Goal: Information Seeking & Learning: Check status

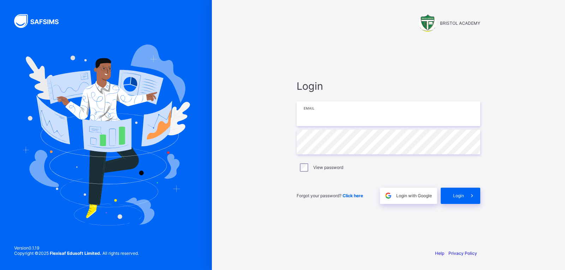
click at [343, 111] on input "email" at bounding box center [389, 113] width 184 height 25
type input "**********"
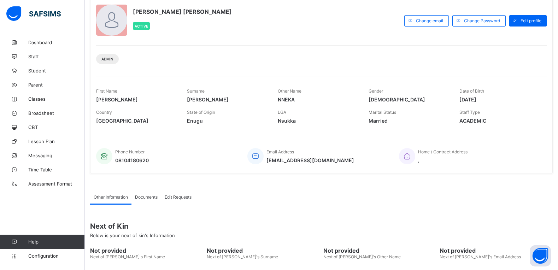
scroll to position [97, 0]
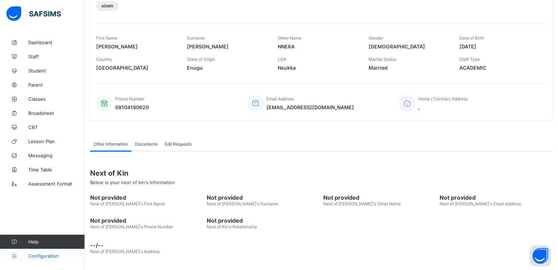
click at [40, 257] on span "Configuration" at bounding box center [56, 256] width 56 height 6
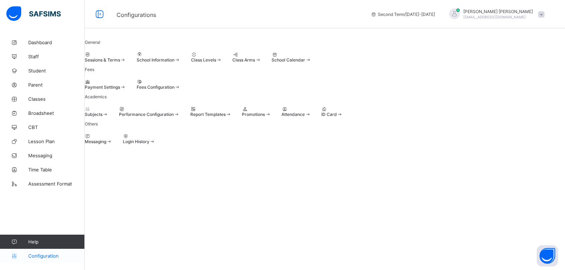
click at [53, 255] on span "Configuration" at bounding box center [56, 256] width 56 height 6
click at [85, 57] on span at bounding box center [85, 57] width 0 height 0
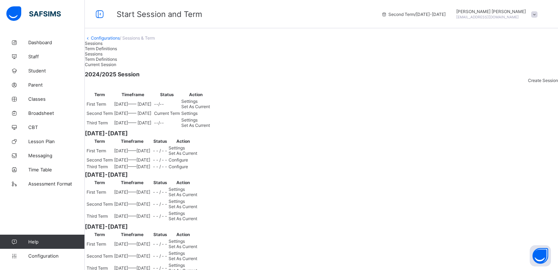
click at [210, 128] on div "Set As Current" at bounding box center [195, 125] width 29 height 5
click at [42, 111] on span "Broadsheet" at bounding box center [56, 113] width 57 height 6
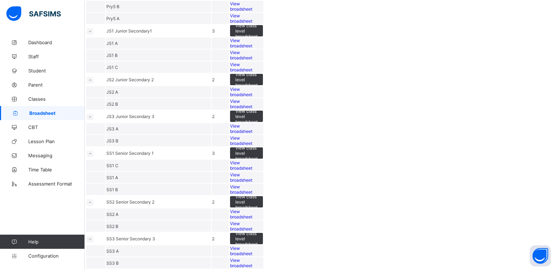
scroll to position [755, 0]
click at [252, 245] on span "View broadsheet" at bounding box center [241, 250] width 22 height 11
click at [252, 258] on span "View broadsheet" at bounding box center [241, 263] width 22 height 11
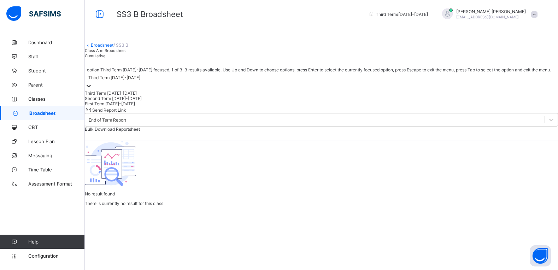
click at [92, 89] on icon at bounding box center [88, 85] width 7 height 7
click at [177, 101] on div "Second Term [DATE]-[DATE]" at bounding box center [321, 98] width 473 height 5
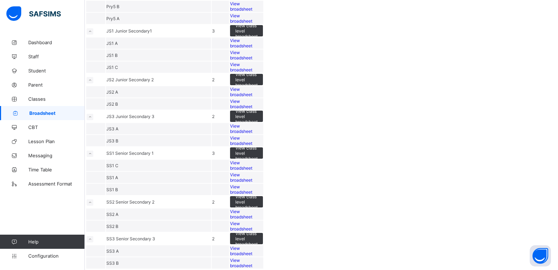
scroll to position [755, 0]
click at [252, 258] on span "View broadsheet" at bounding box center [241, 263] width 22 height 11
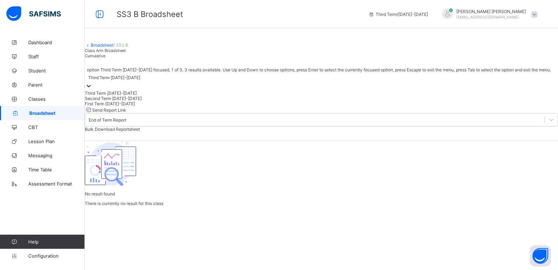
click at [92, 89] on icon at bounding box center [88, 85] width 7 height 7
click at [175, 101] on div "Second Term [DATE]-[DATE]" at bounding box center [321, 98] width 473 height 5
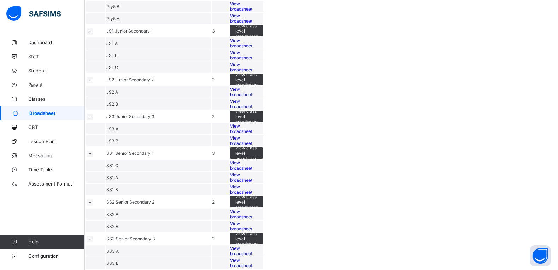
scroll to position [755, 0]
click at [252, 245] on span "View broadsheet" at bounding box center [241, 250] width 22 height 11
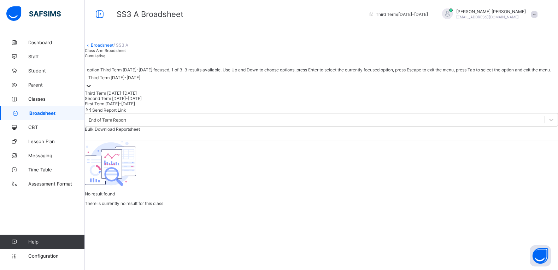
click at [92, 90] on div at bounding box center [88, 86] width 7 height 8
click at [167, 101] on div "Second Term [DATE]-[DATE]" at bounding box center [321, 98] width 473 height 5
click at [92, 89] on icon at bounding box center [88, 85] width 7 height 7
click at [172, 106] on div "First Term [DATE]-[DATE]" at bounding box center [321, 103] width 473 height 5
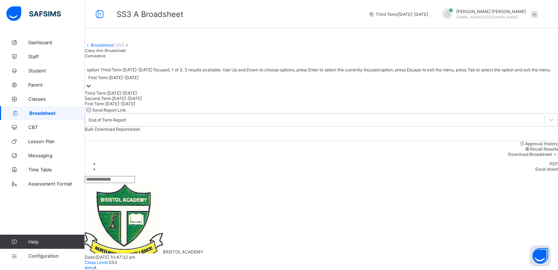
click at [92, 89] on icon at bounding box center [88, 85] width 7 height 7
click at [180, 101] on div "Second Term [DATE]-[DATE]" at bounding box center [321, 98] width 473 height 5
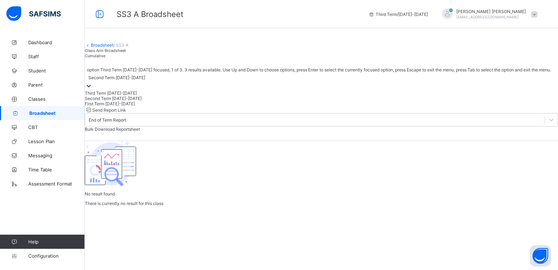
click at [92, 90] on div at bounding box center [88, 86] width 7 height 8
click at [173, 106] on div "First Term [DATE]-[DATE]" at bounding box center [321, 103] width 473 height 5
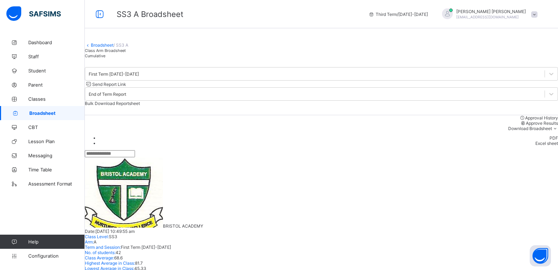
scroll to position [618, 0]
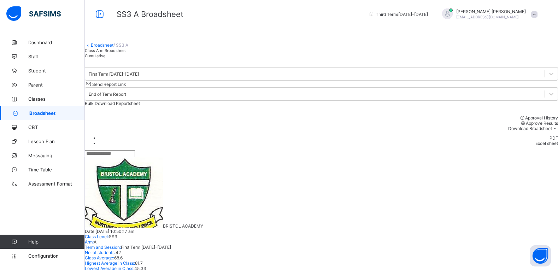
scroll to position [112, 0]
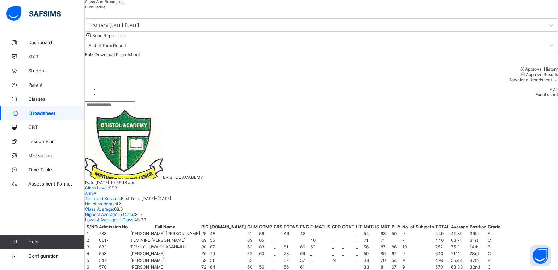
scroll to position [0, 0]
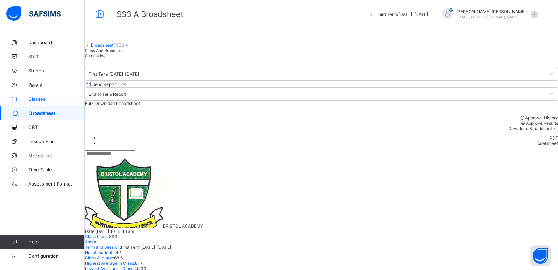
click at [42, 98] on span "Classes" at bounding box center [56, 99] width 57 height 6
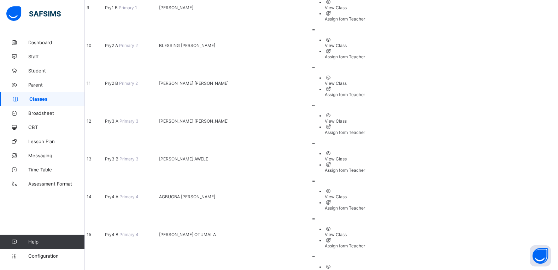
scroll to position [433, 0]
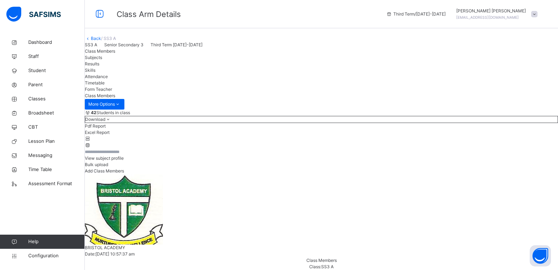
click at [99, 66] on span "Results" at bounding box center [92, 63] width 14 height 5
click at [37, 257] on span "Configuration" at bounding box center [56, 255] width 56 height 7
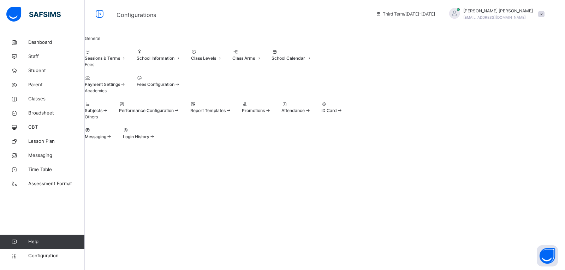
click at [120, 61] on span "Sessions & Terms" at bounding box center [102, 57] width 35 height 5
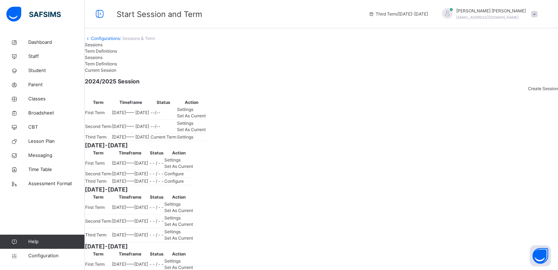
scroll to position [44, 0]
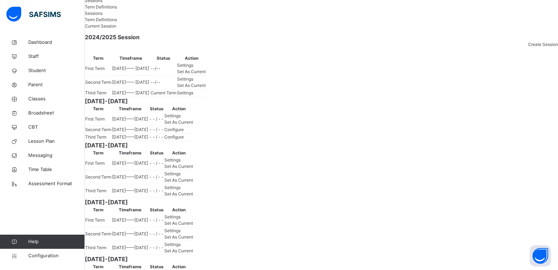
click at [206, 88] on span "Set As Current" at bounding box center [191, 85] width 29 height 5
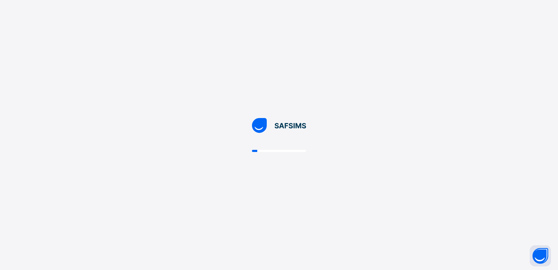
scroll to position [0, 0]
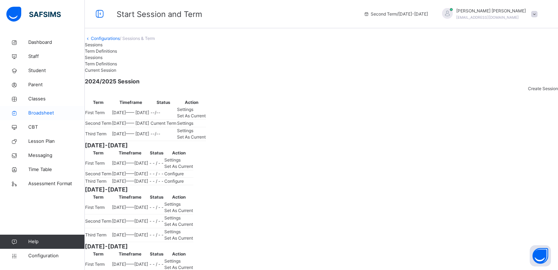
click at [30, 112] on span "Broadsheet" at bounding box center [56, 113] width 57 height 7
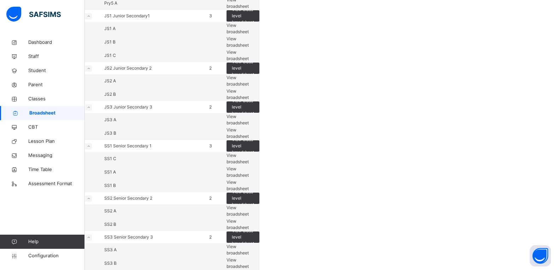
scroll to position [779, 0]
click at [249, 244] on span "View broadsheet" at bounding box center [237, 250] width 22 height 12
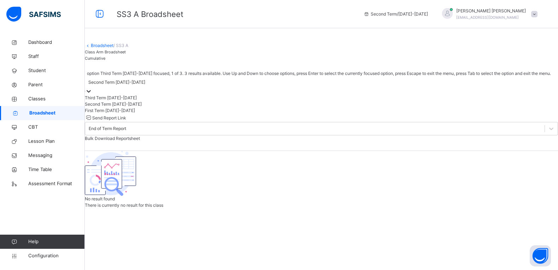
click at [92, 95] on icon at bounding box center [88, 91] width 7 height 7
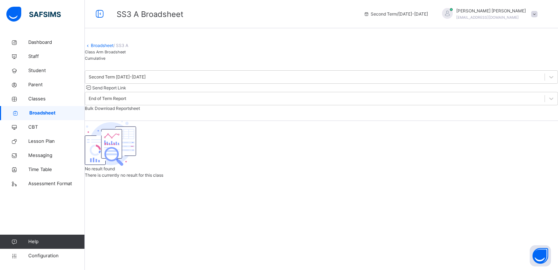
click at [224, 173] on div "Broadsheet / SS3 A Class Arm Broadsheet Cumulative Second Term [DATE]-[DATE] Se…" at bounding box center [321, 106] width 473 height 143
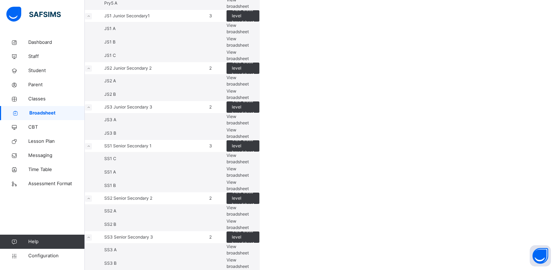
scroll to position [779, 0]
click at [249, 257] on span "View broadsheet" at bounding box center [237, 263] width 22 height 12
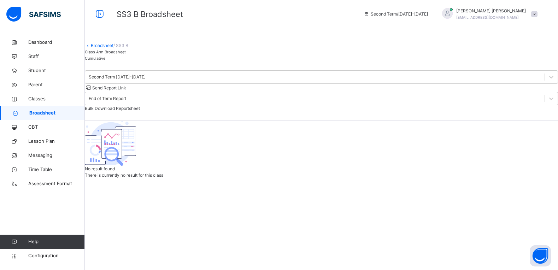
scroll to position [20, 0]
click at [47, 255] on span "Configuration" at bounding box center [56, 255] width 56 height 7
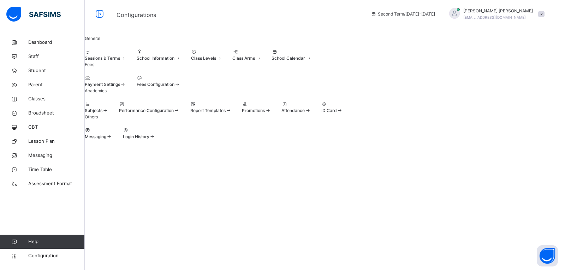
click at [85, 55] on span at bounding box center [85, 55] width 0 height 0
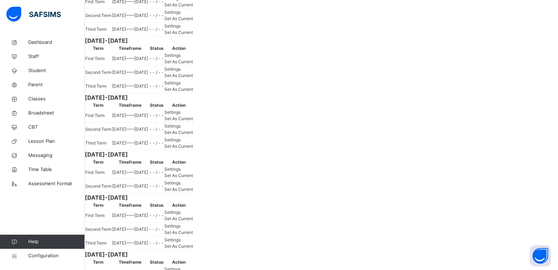
scroll to position [265, 0]
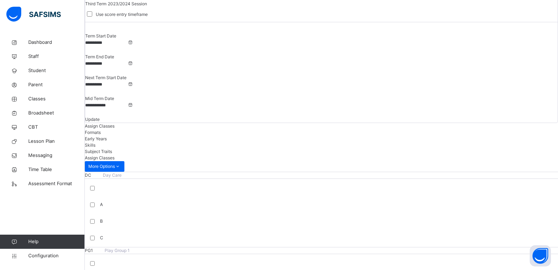
scroll to position [265, 0]
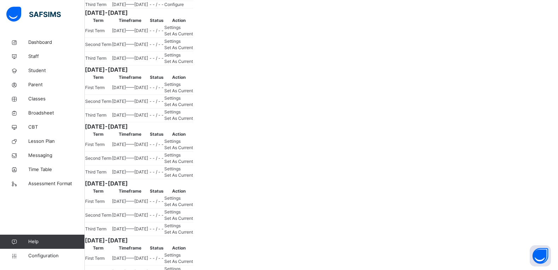
scroll to position [221, 0]
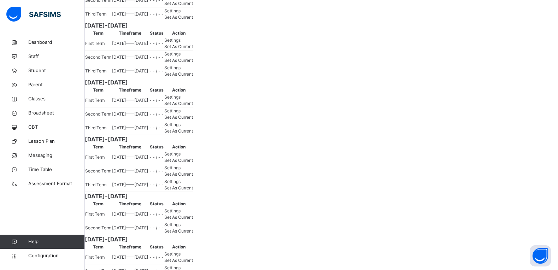
click at [193, 20] on span "Set As Current" at bounding box center [178, 16] width 29 height 5
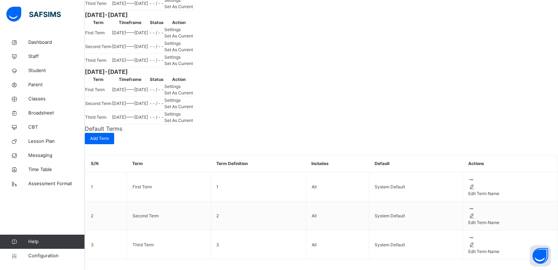
scroll to position [1132, 0]
click at [47, 253] on span "Configuration" at bounding box center [56, 255] width 56 height 7
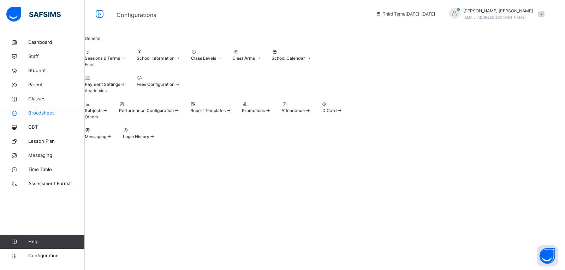
click at [40, 111] on span "Broadsheet" at bounding box center [56, 113] width 57 height 7
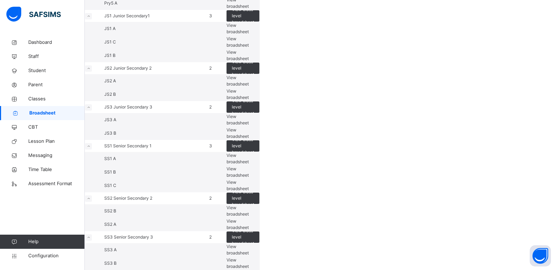
scroll to position [779, 0]
click at [249, 218] on span "View broadsheet" at bounding box center [237, 224] width 22 height 12
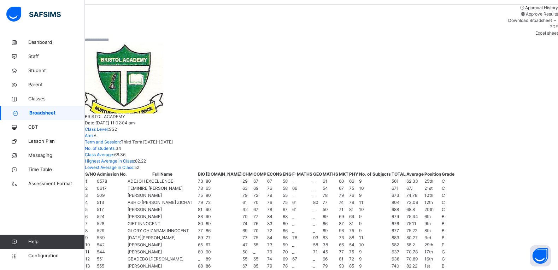
scroll to position [442, 0]
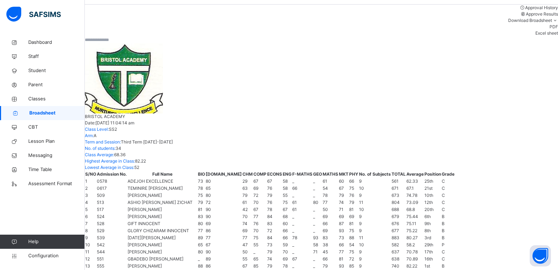
scroll to position [353, 0]
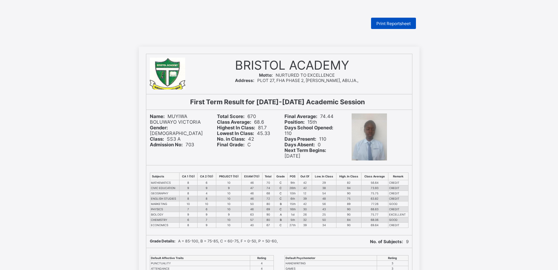
click at [410, 24] on span "Print Reportsheet" at bounding box center [393, 23] width 34 height 5
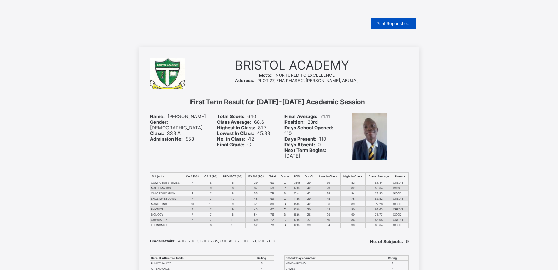
click at [403, 22] on span "Print Reportsheet" at bounding box center [393, 23] width 34 height 5
click at [390, 26] on div "Print Reportsheet" at bounding box center [393, 23] width 45 height 11
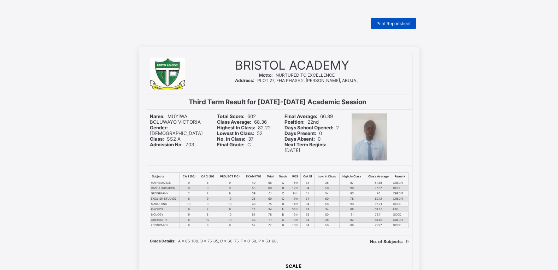
click at [403, 21] on span "Print Reportsheet" at bounding box center [393, 23] width 34 height 5
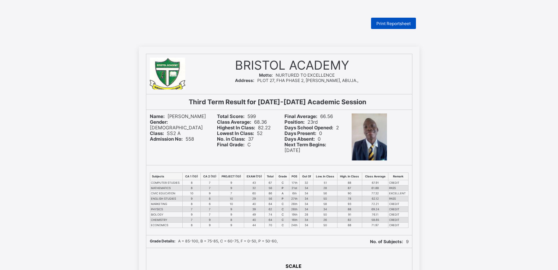
click at [401, 22] on span "Print Reportsheet" at bounding box center [393, 23] width 34 height 5
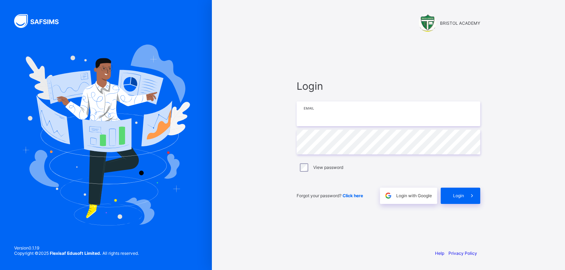
type input "**********"
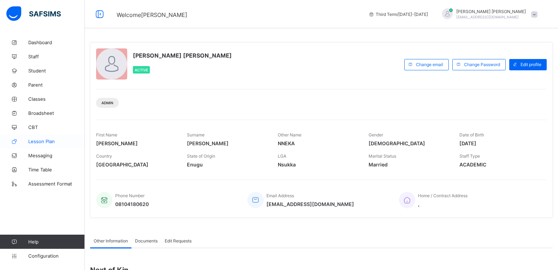
click at [43, 141] on span "Lesson Plan" at bounding box center [56, 141] width 57 height 6
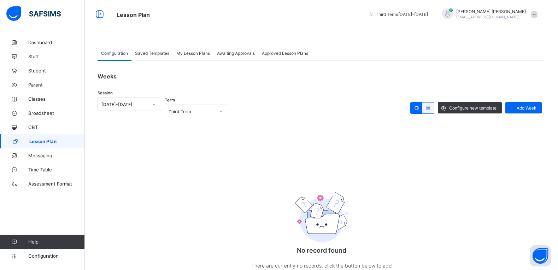
click at [431, 106] on icon at bounding box center [428, 107] width 6 height 5
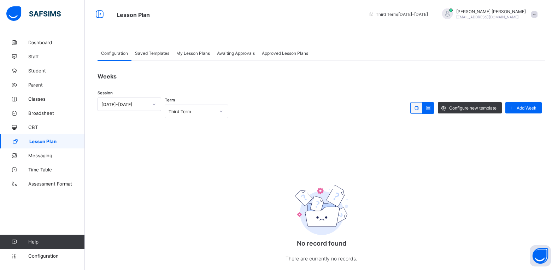
click at [419, 109] on icon at bounding box center [416, 107] width 6 height 5
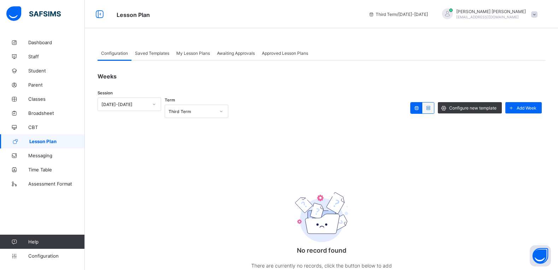
click at [56, 143] on span "Lesson Plan" at bounding box center [56, 141] width 55 height 6
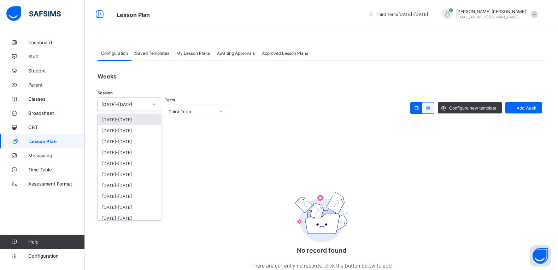
click at [153, 102] on icon at bounding box center [154, 104] width 4 height 7
click at [134, 119] on div "[DATE]-[DATE]" at bounding box center [129, 119] width 63 height 11
